Goal: Task Accomplishment & Management: Use online tool/utility

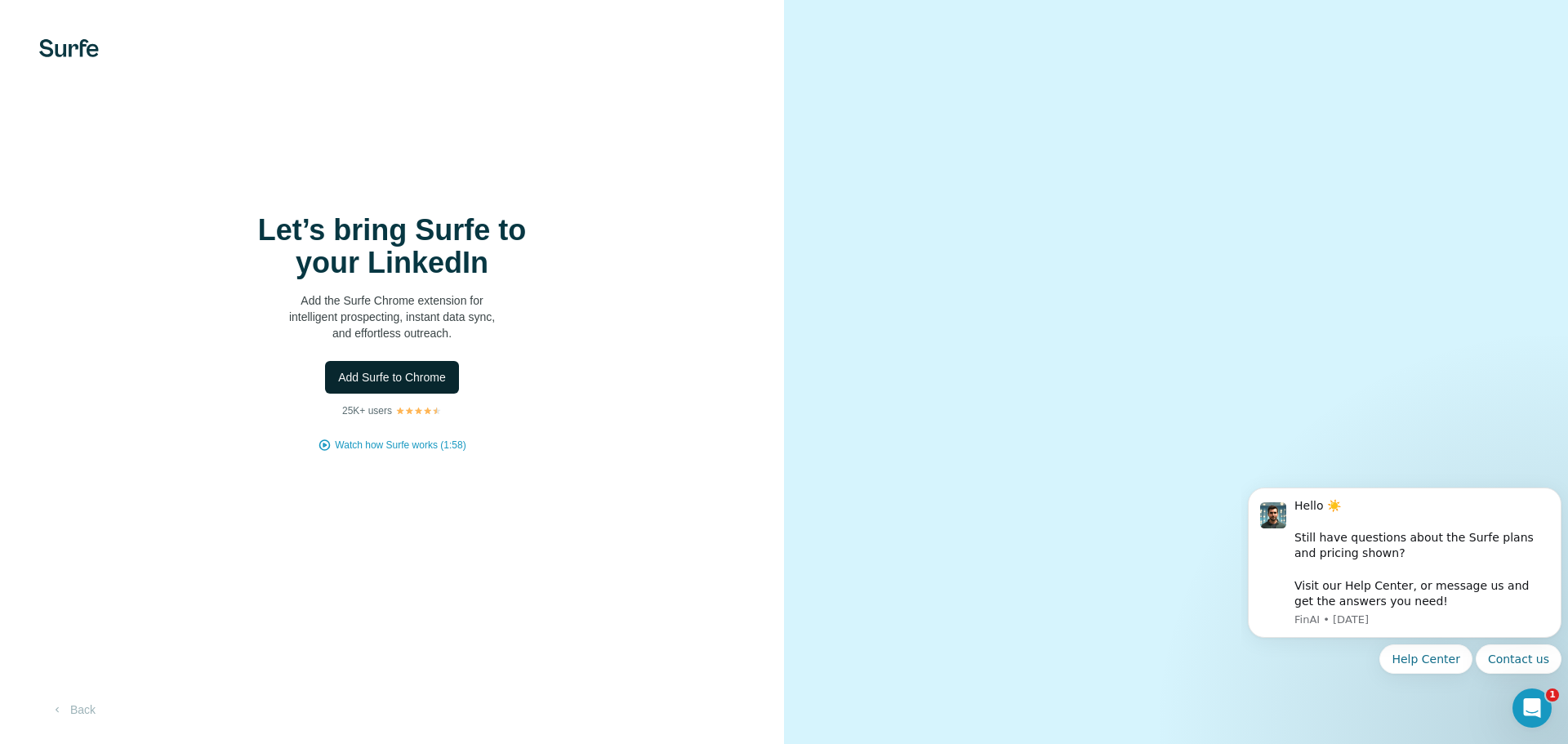
click at [416, 379] on span "Add Surfe to Chrome" at bounding box center [392, 378] width 108 height 16
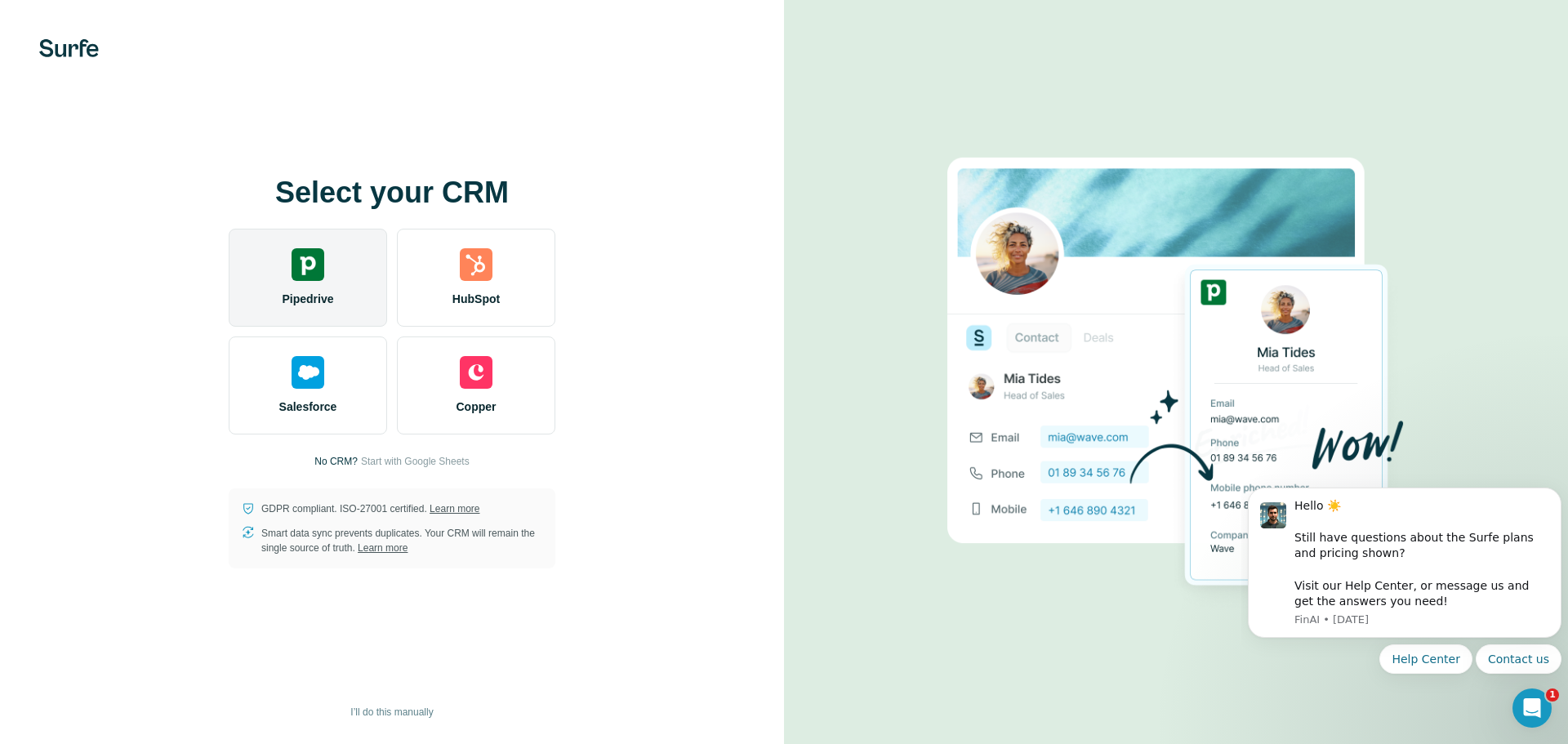
click at [303, 275] on img at bounding box center [308, 264] width 33 height 33
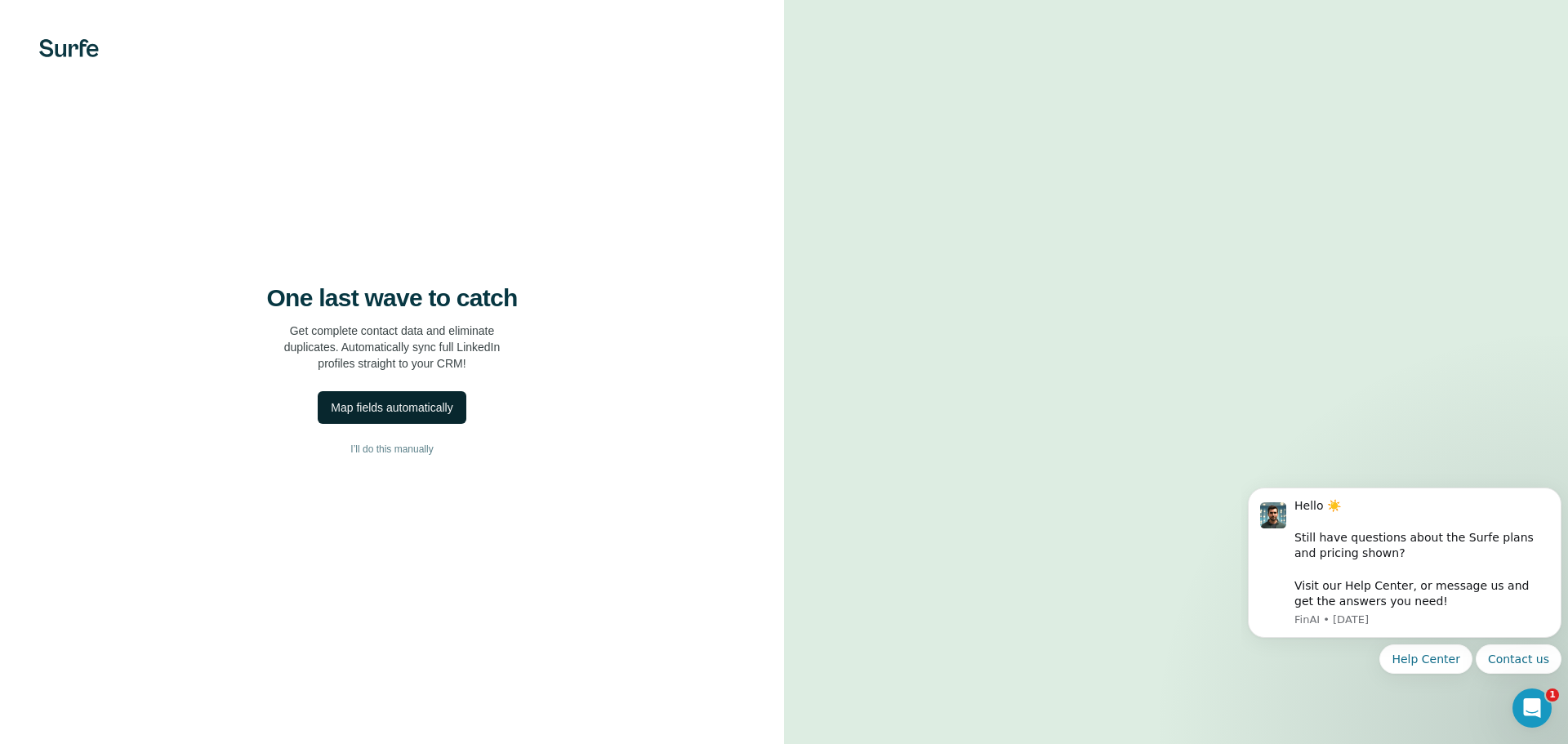
click at [427, 406] on div "Map fields automatically" at bounding box center [392, 407] width 121 height 16
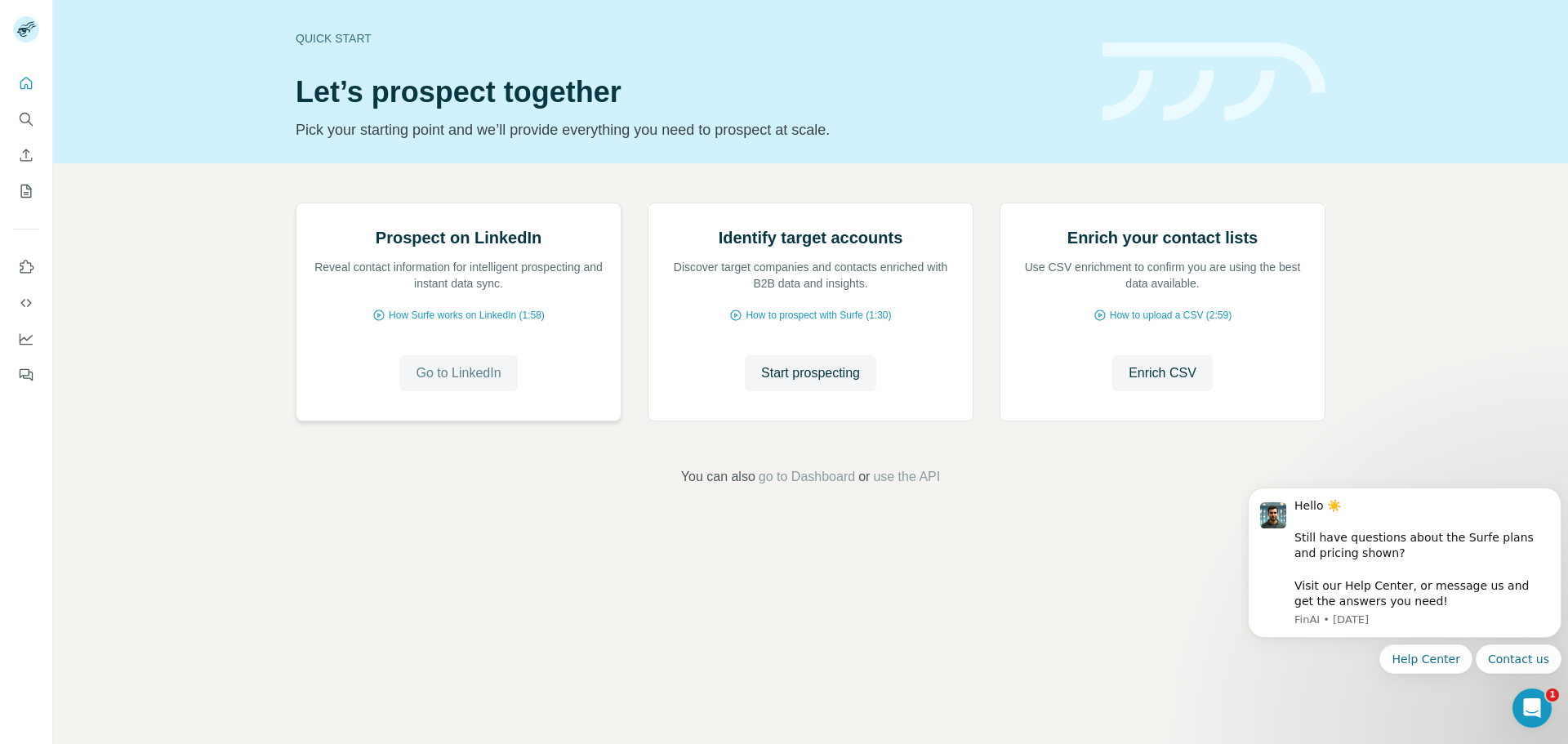
click at [479, 383] on span "Go to LinkedIn" at bounding box center [457, 374] width 85 height 20
click at [841, 383] on span "Start prospecting" at bounding box center [810, 374] width 99 height 20
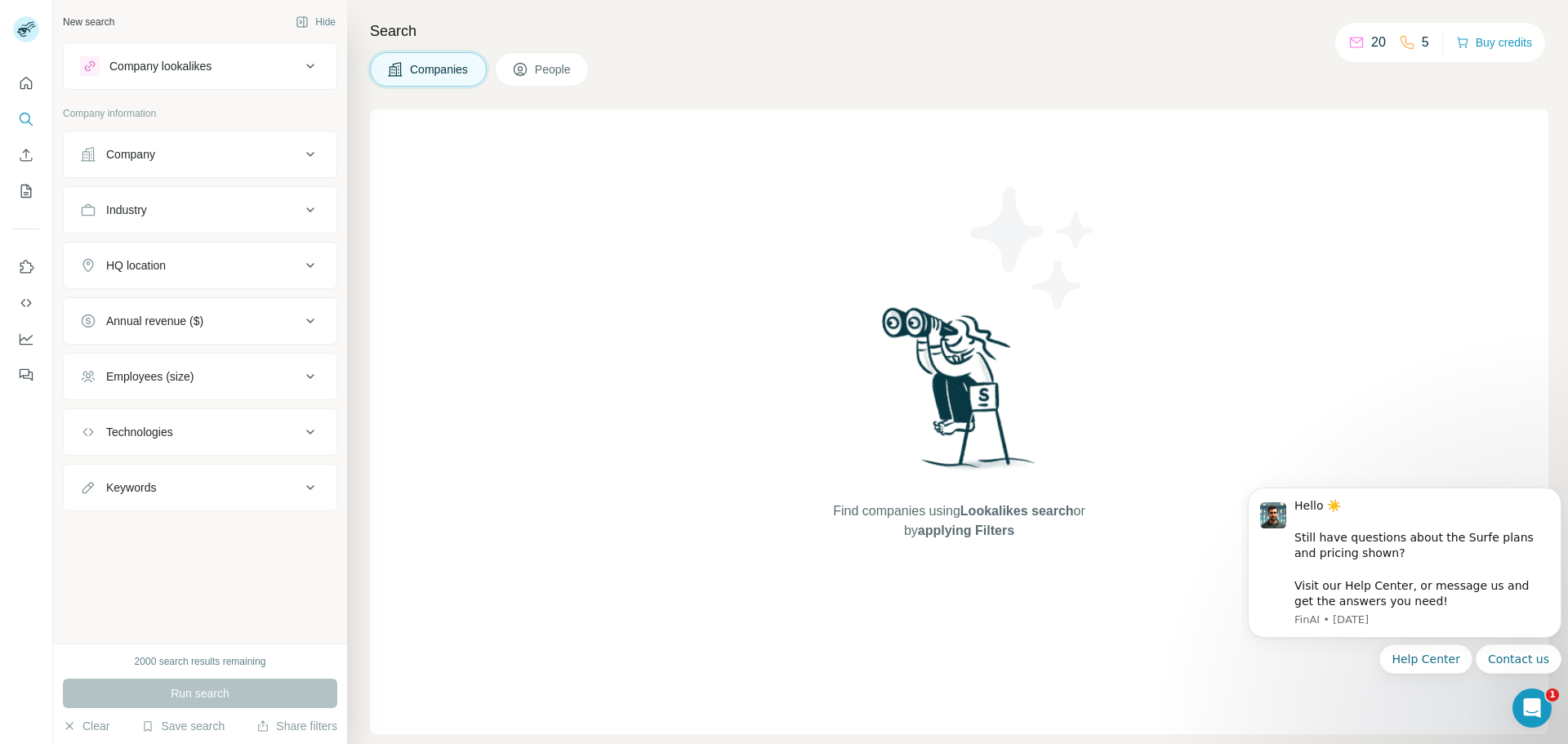
click at [557, 68] on span "People" at bounding box center [554, 70] width 38 height 16
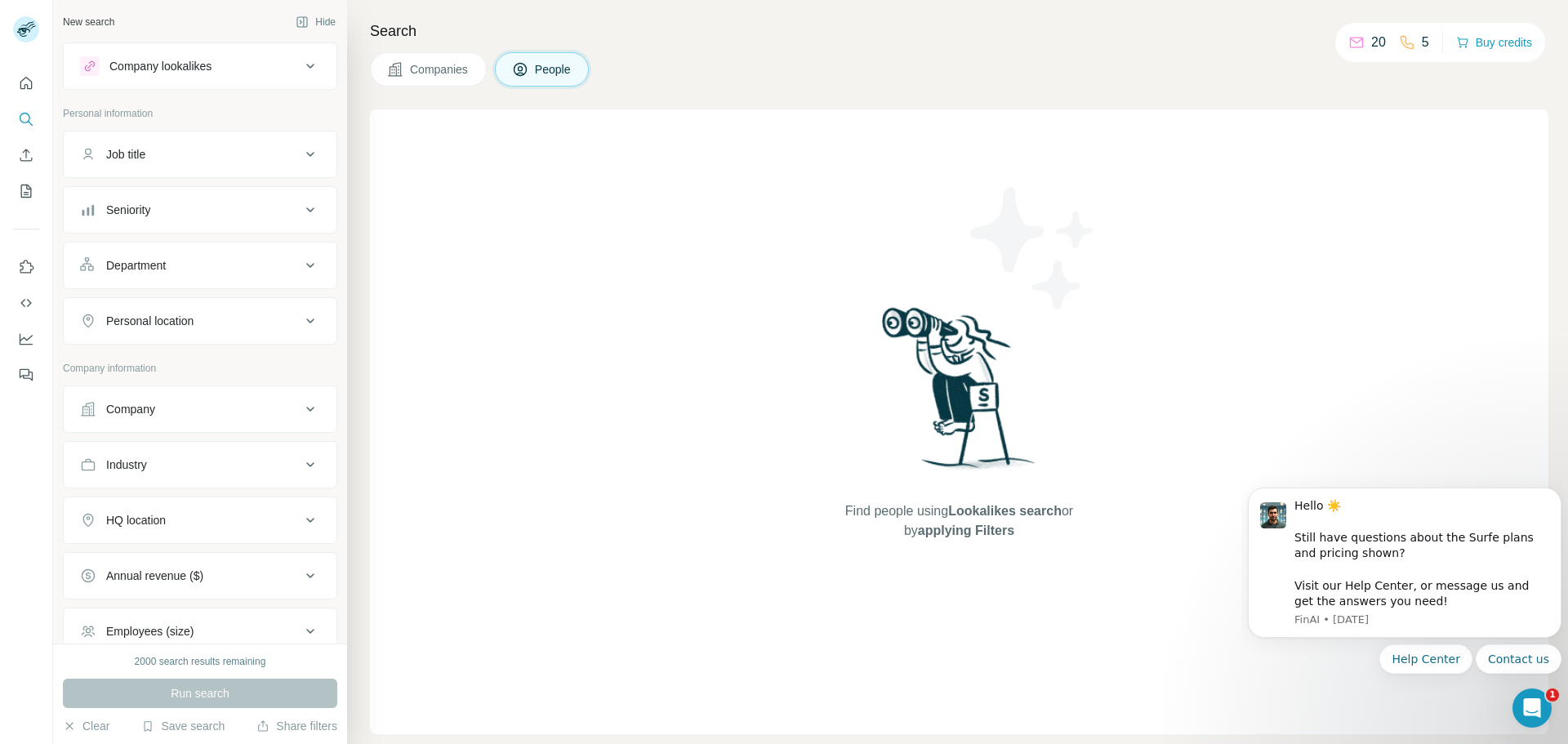
click at [300, 64] on icon at bounding box center [310, 67] width 20 height 20
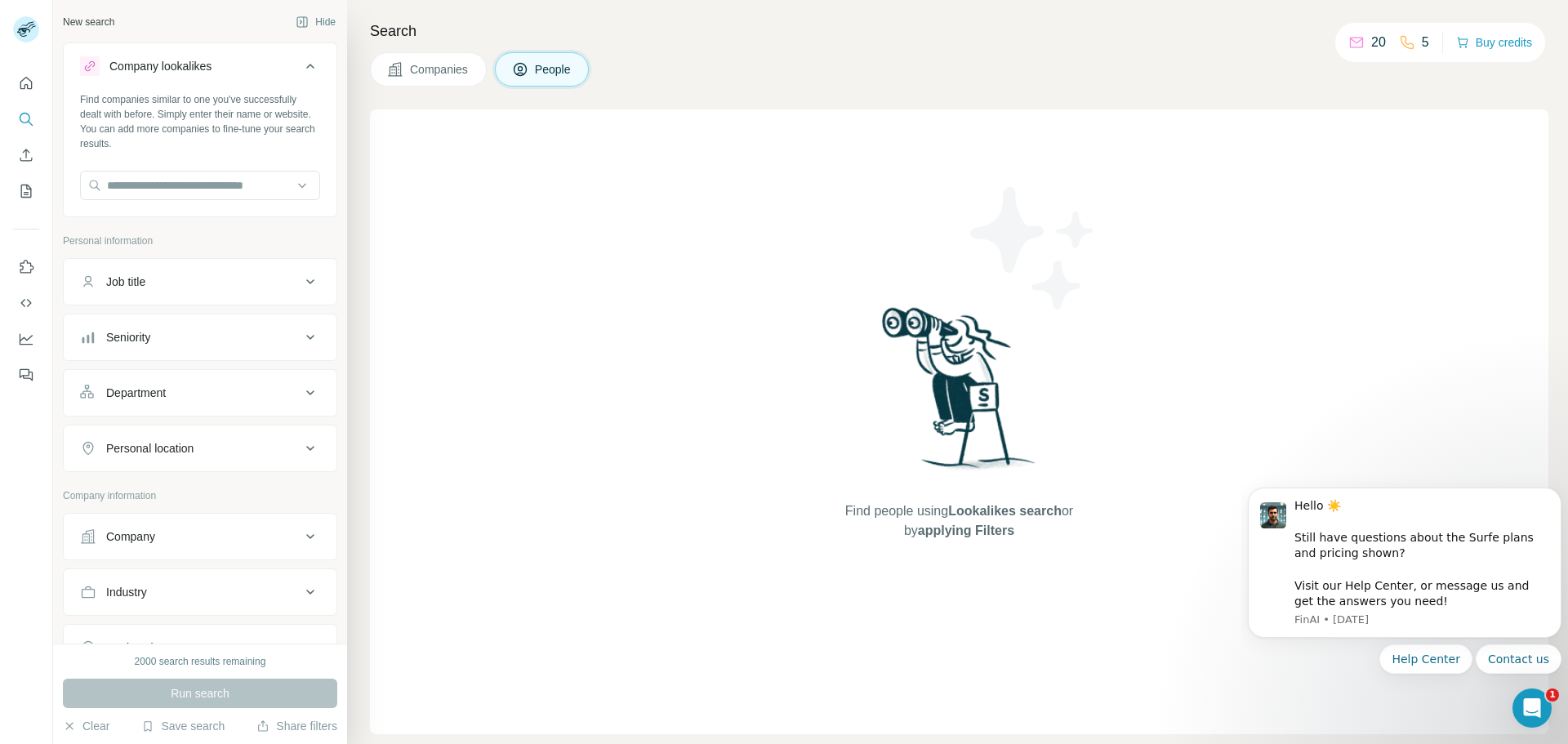
click at [300, 64] on icon at bounding box center [310, 67] width 20 height 20
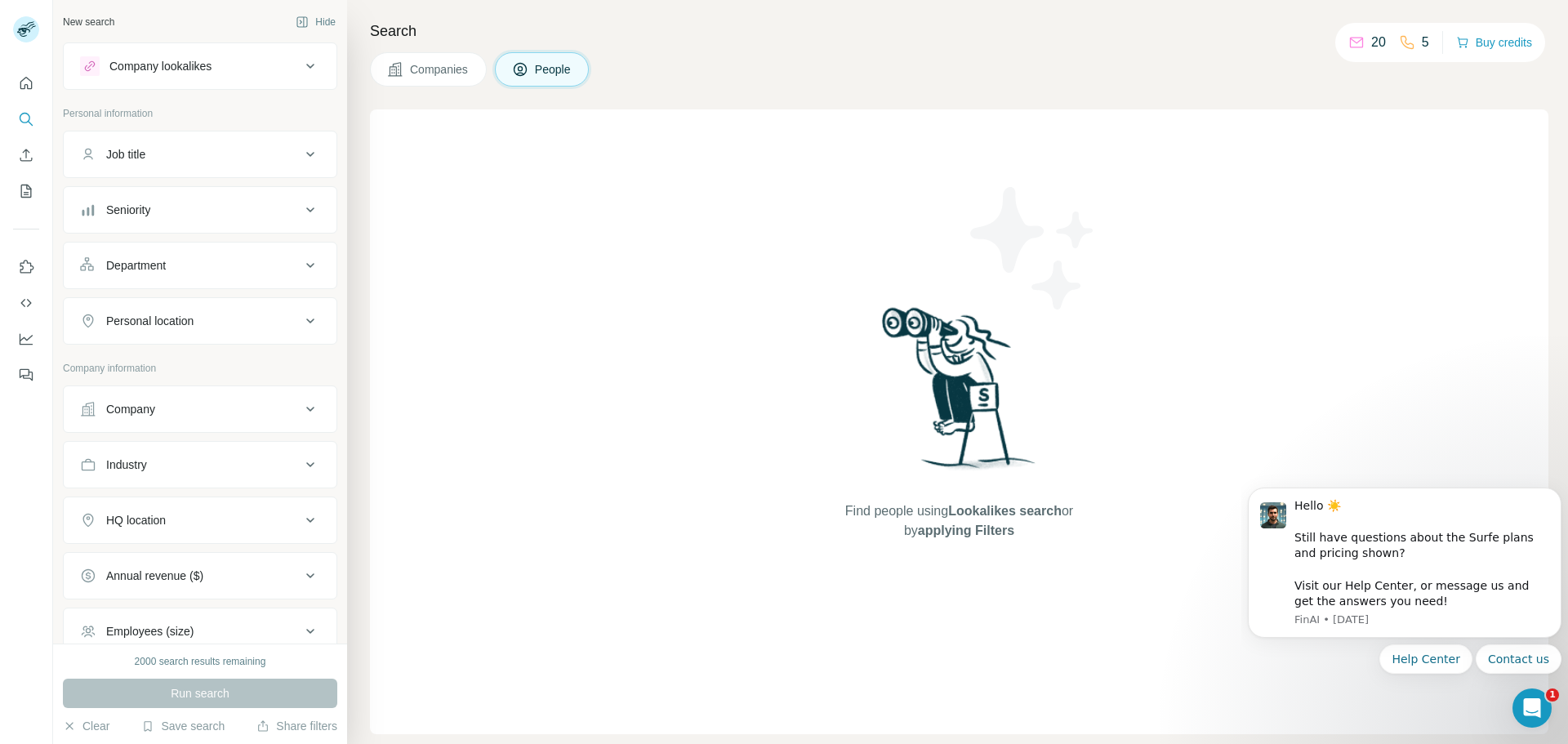
click at [441, 64] on span "Companies" at bounding box center [439, 70] width 60 height 16
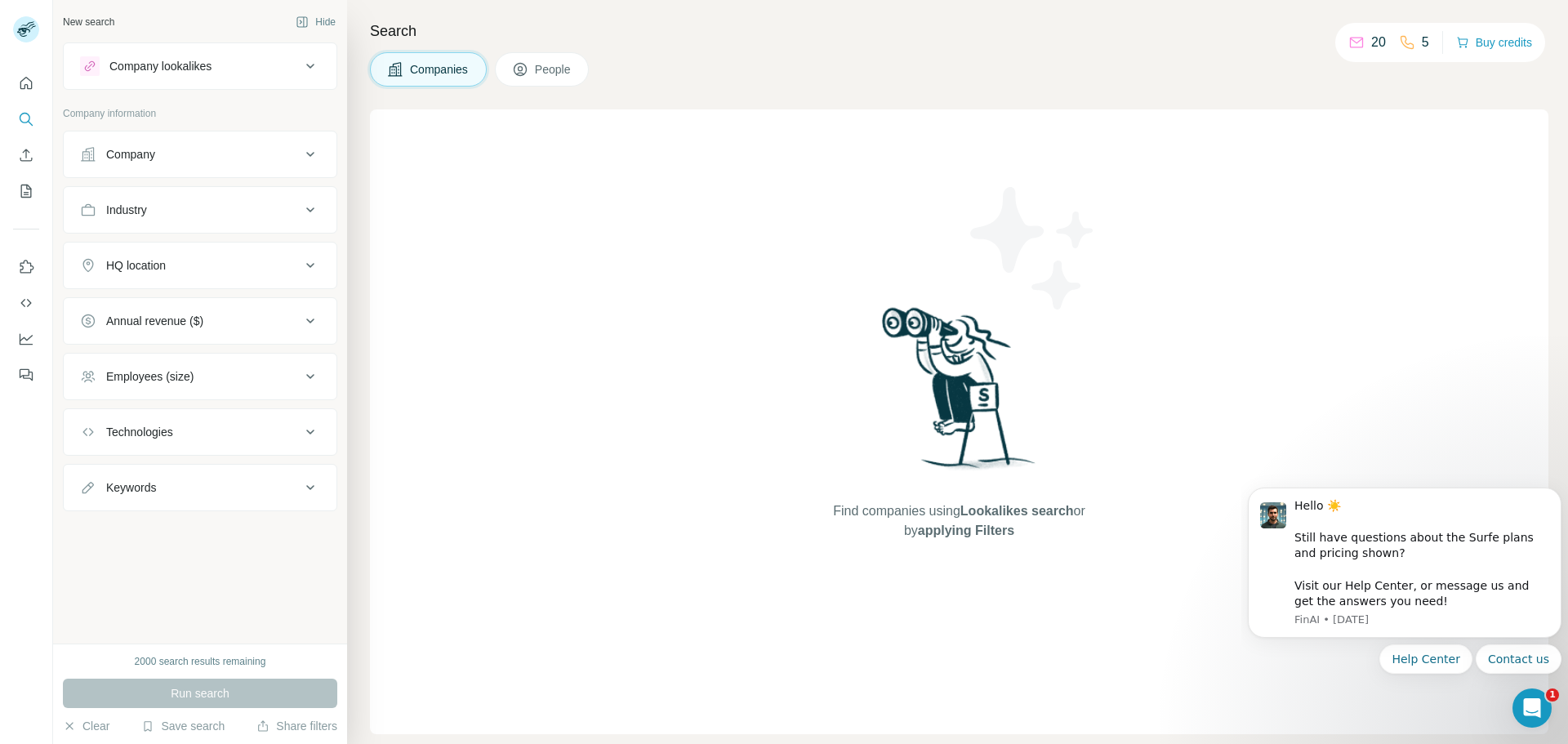
click at [561, 71] on span "People" at bounding box center [554, 70] width 38 height 16
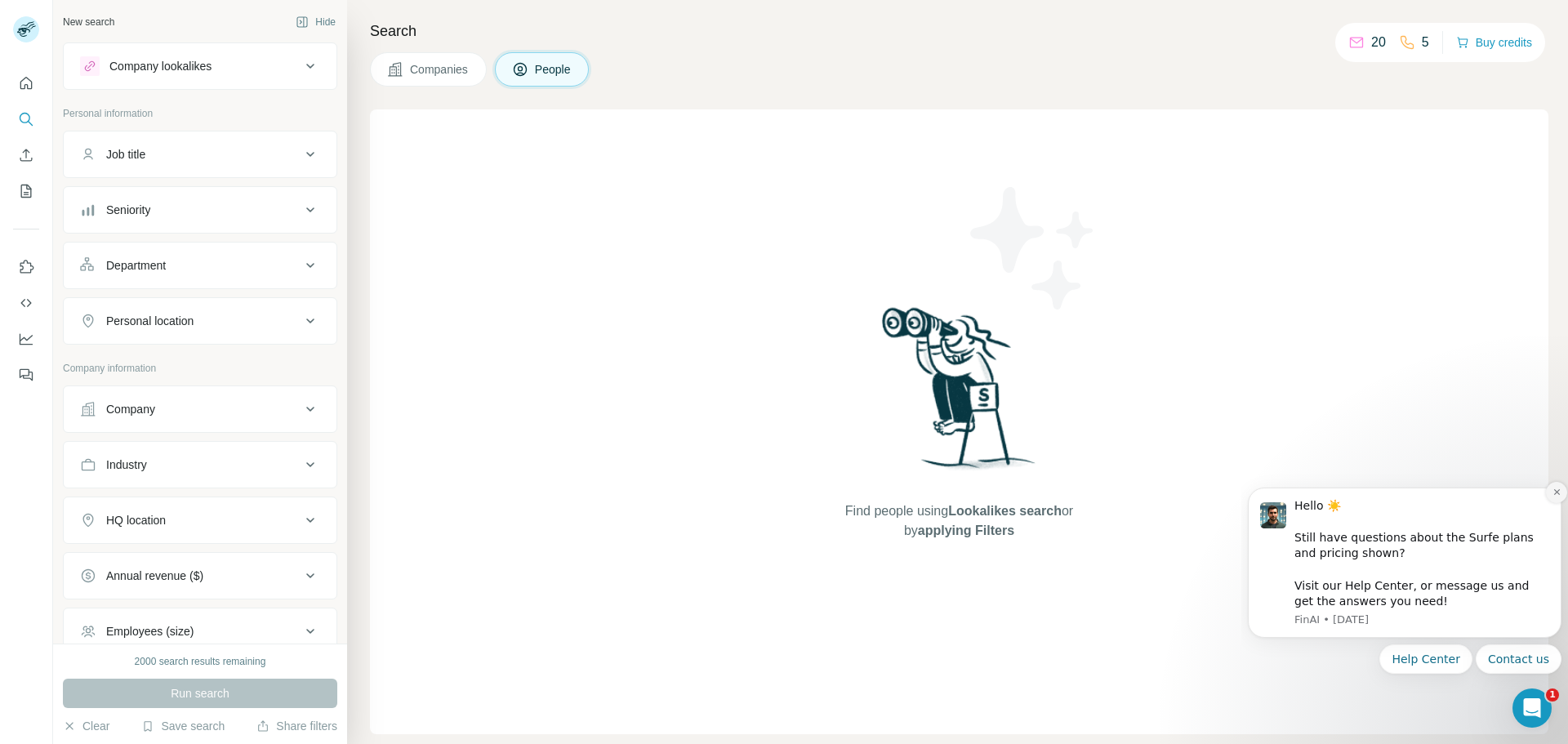
click at [1556, 496] on icon "Dismiss notification" at bounding box center [1557, 492] width 9 height 9
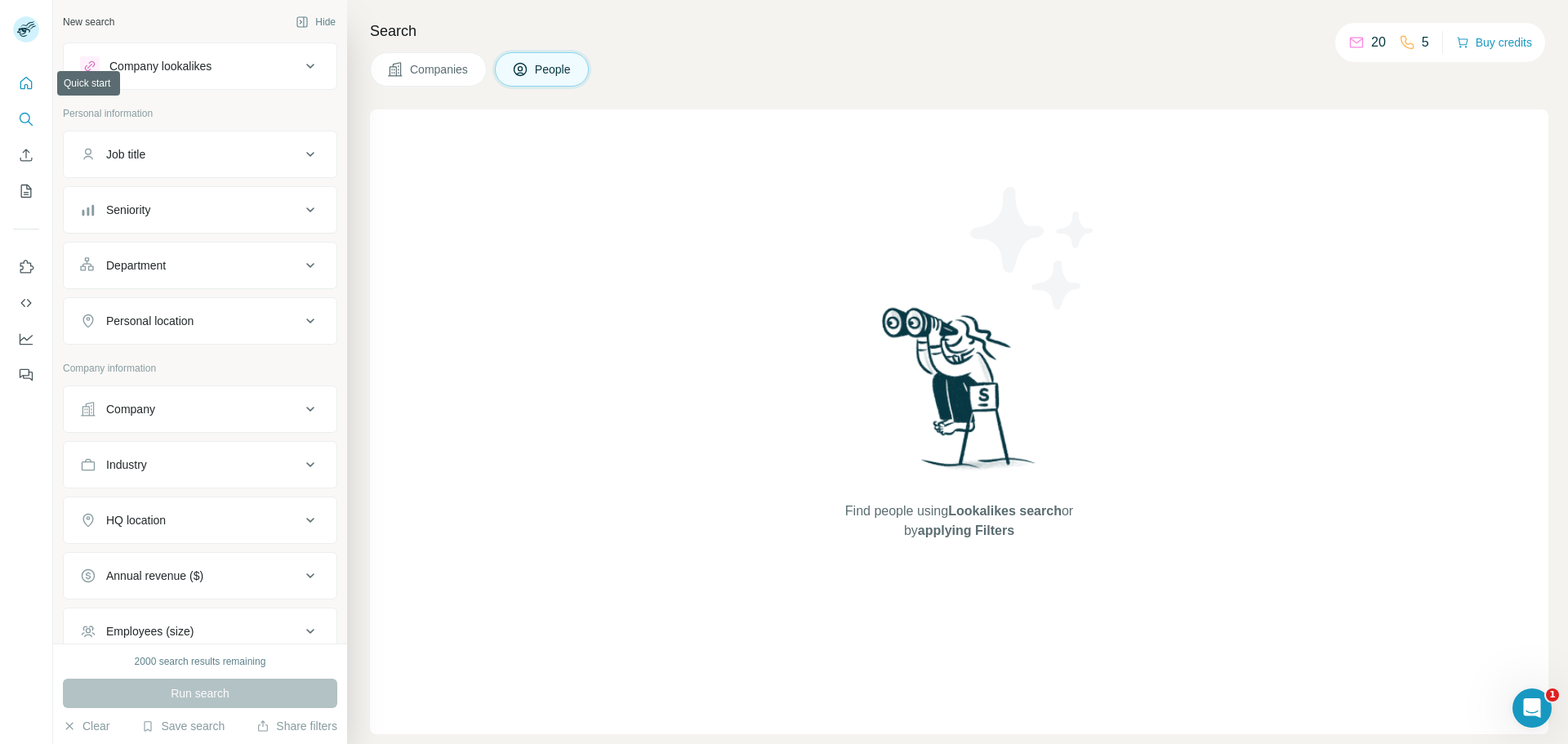
click at [25, 82] on icon "Quick start" at bounding box center [26, 84] width 16 height 16
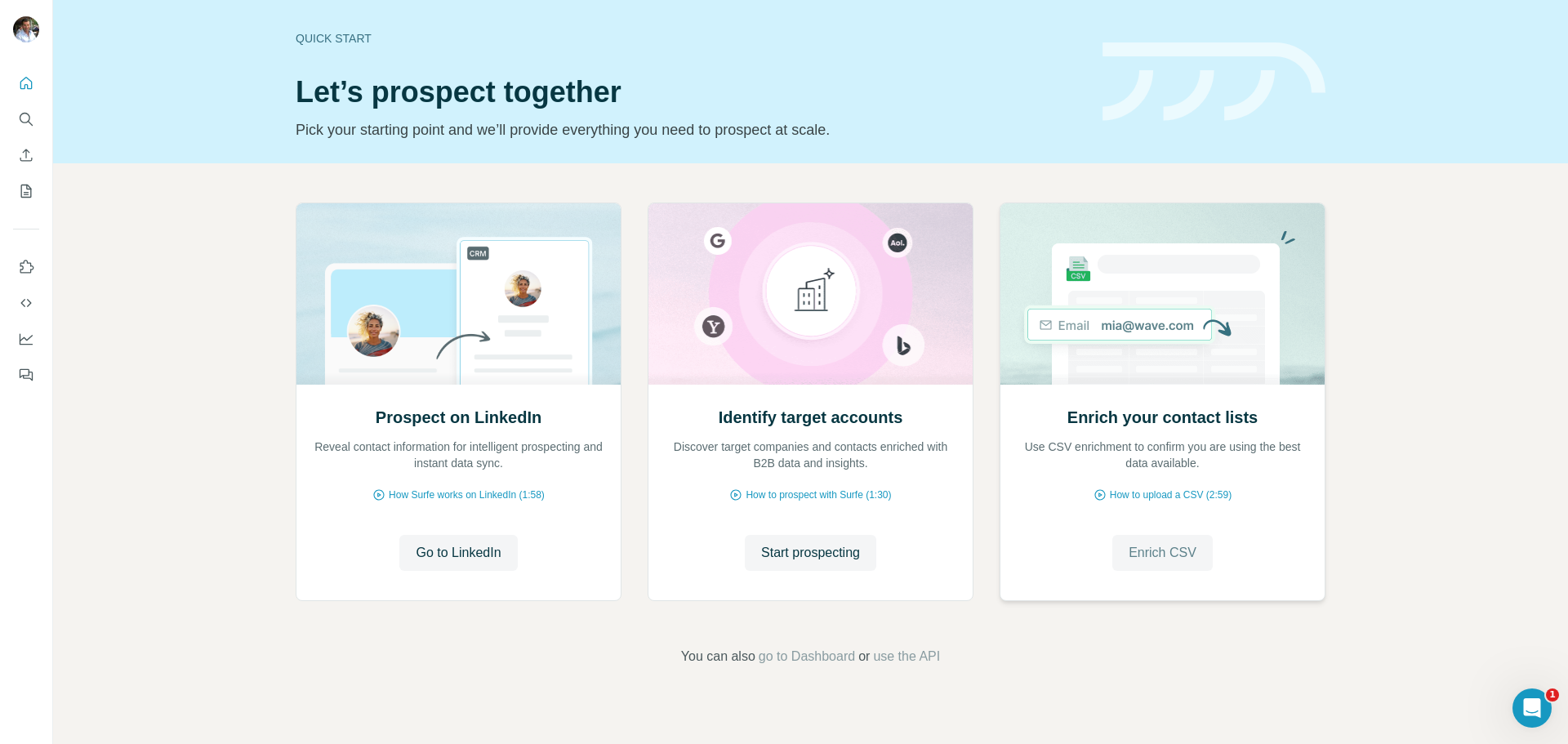
click at [1174, 555] on span "Enrich CSV" at bounding box center [1162, 553] width 68 height 20
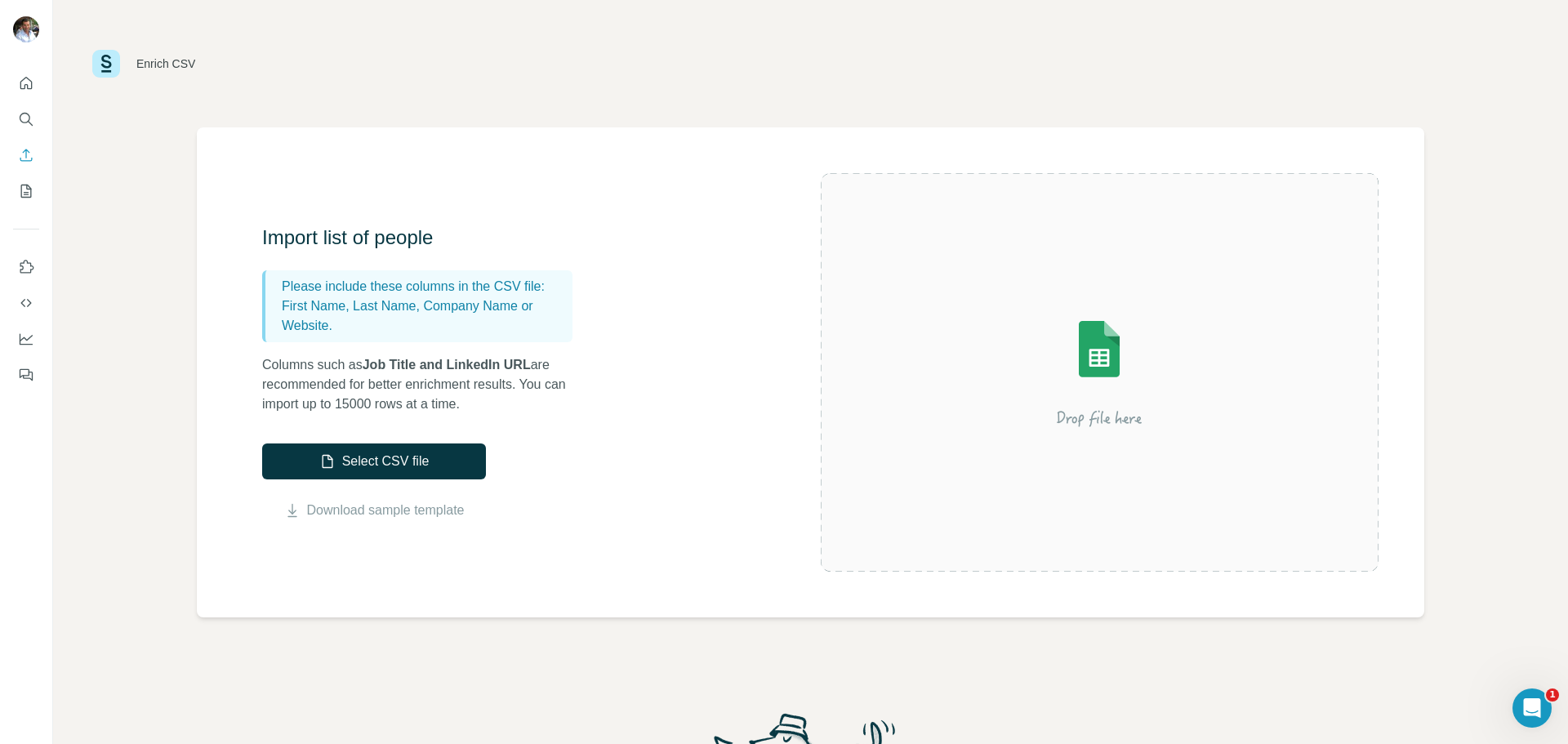
click at [166, 345] on div "Enrich CSV Import list of people Please include these columns in the CSV file: …" at bounding box center [810, 372] width 1515 height 744
click at [32, 81] on icon "Quick start" at bounding box center [26, 83] width 12 height 12
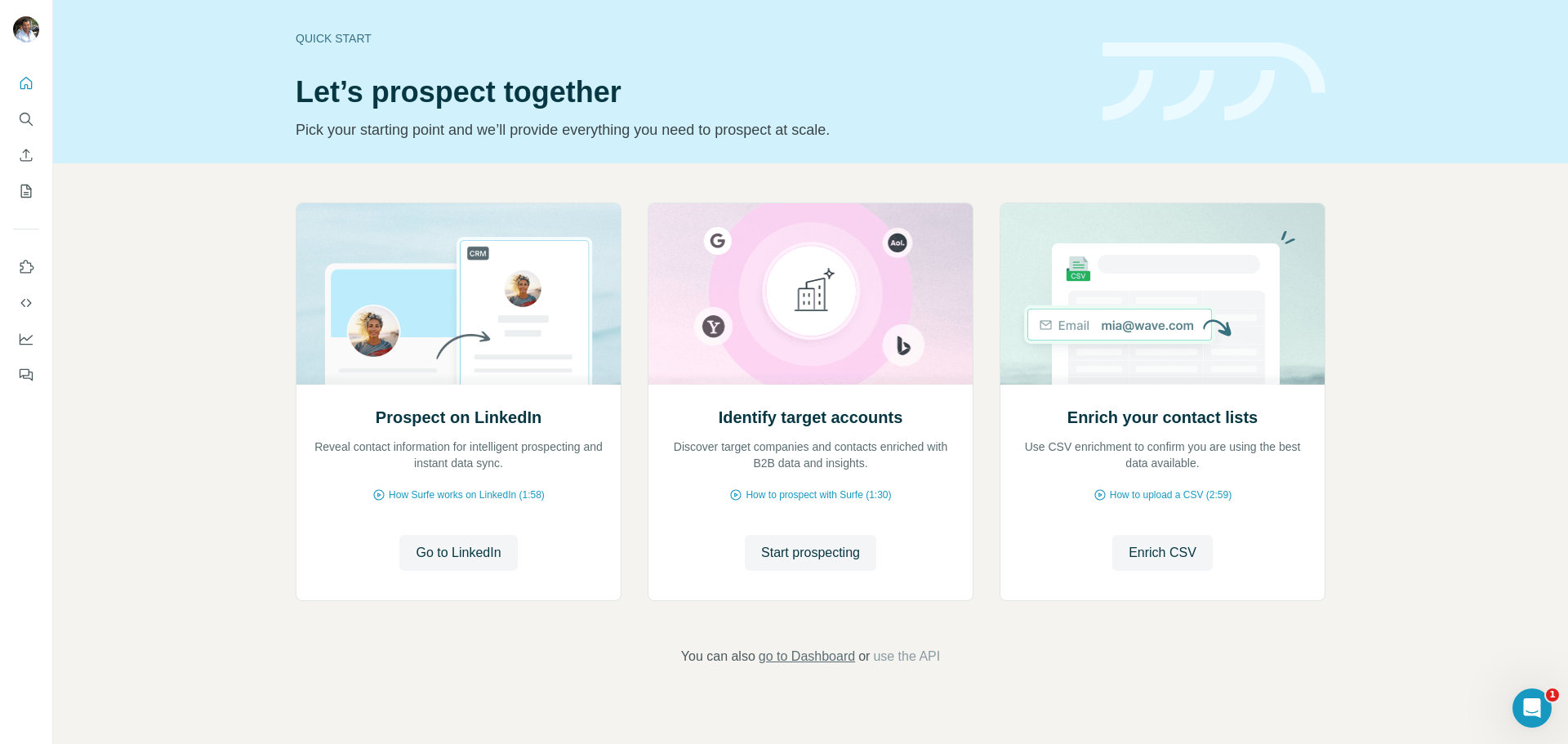
click at [827, 663] on span "go to Dashboard" at bounding box center [806, 657] width 96 height 20
